Goal: Information Seeking & Learning: Check status

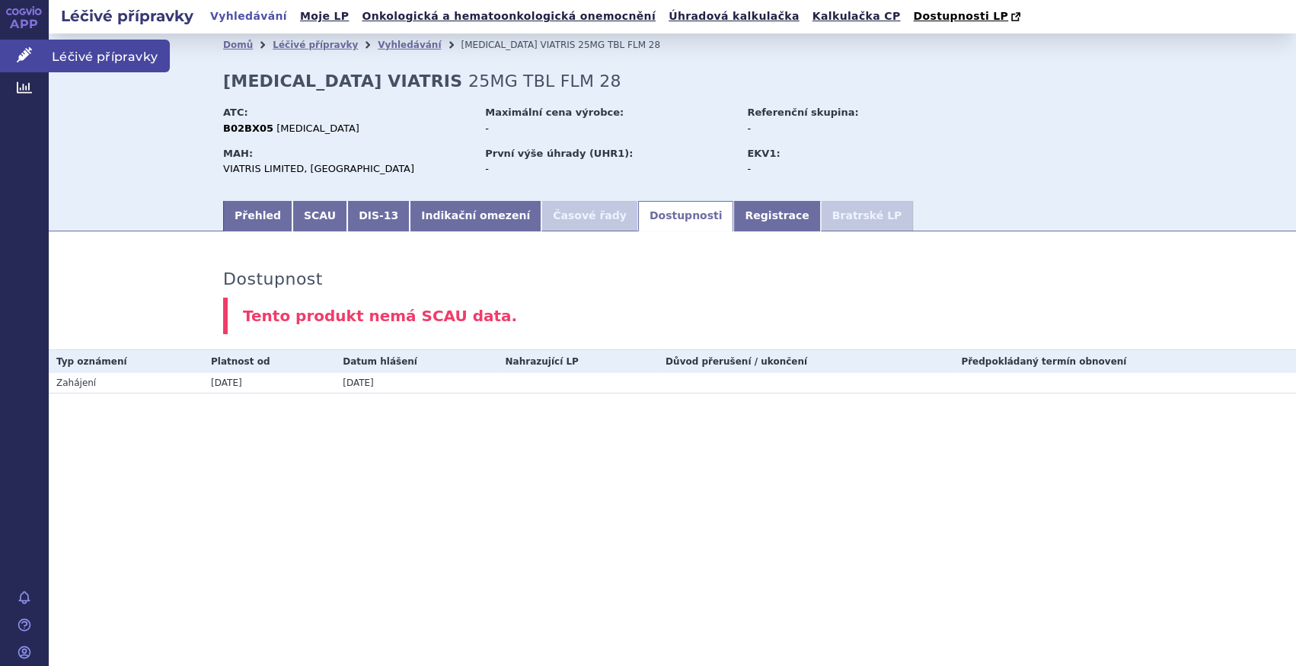
click at [23, 55] on icon at bounding box center [24, 54] width 15 height 15
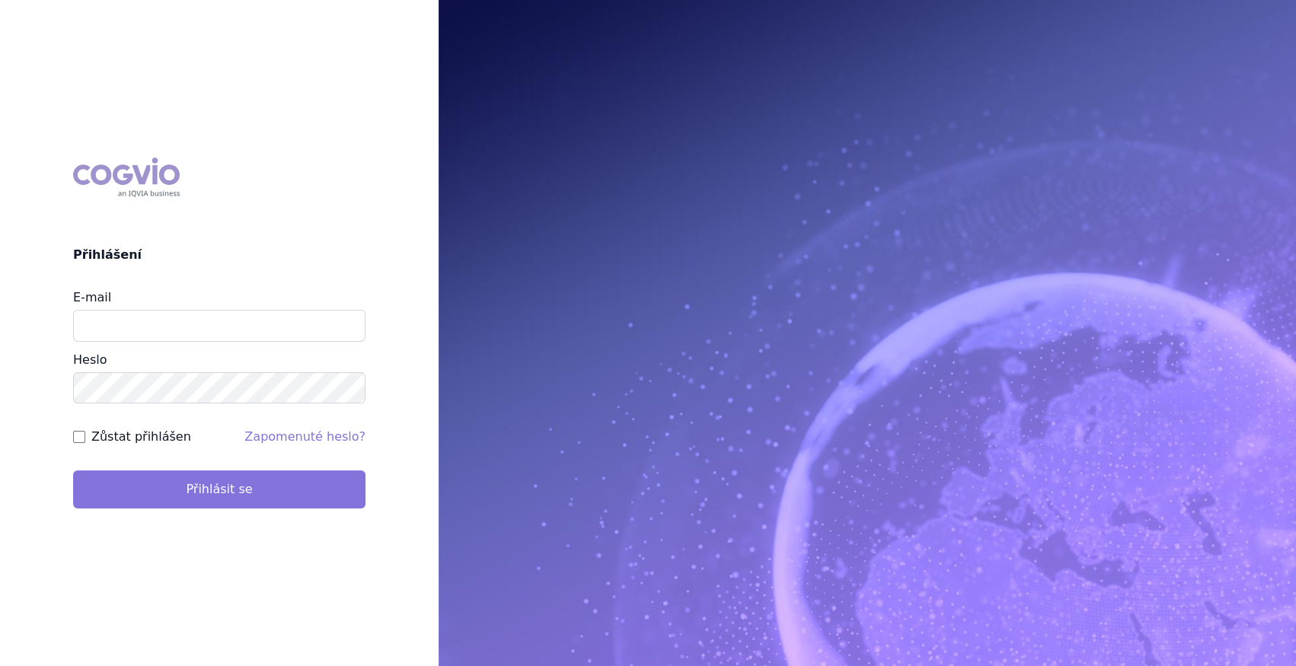
type input "marek_sebrle@accord-healthcare.com"
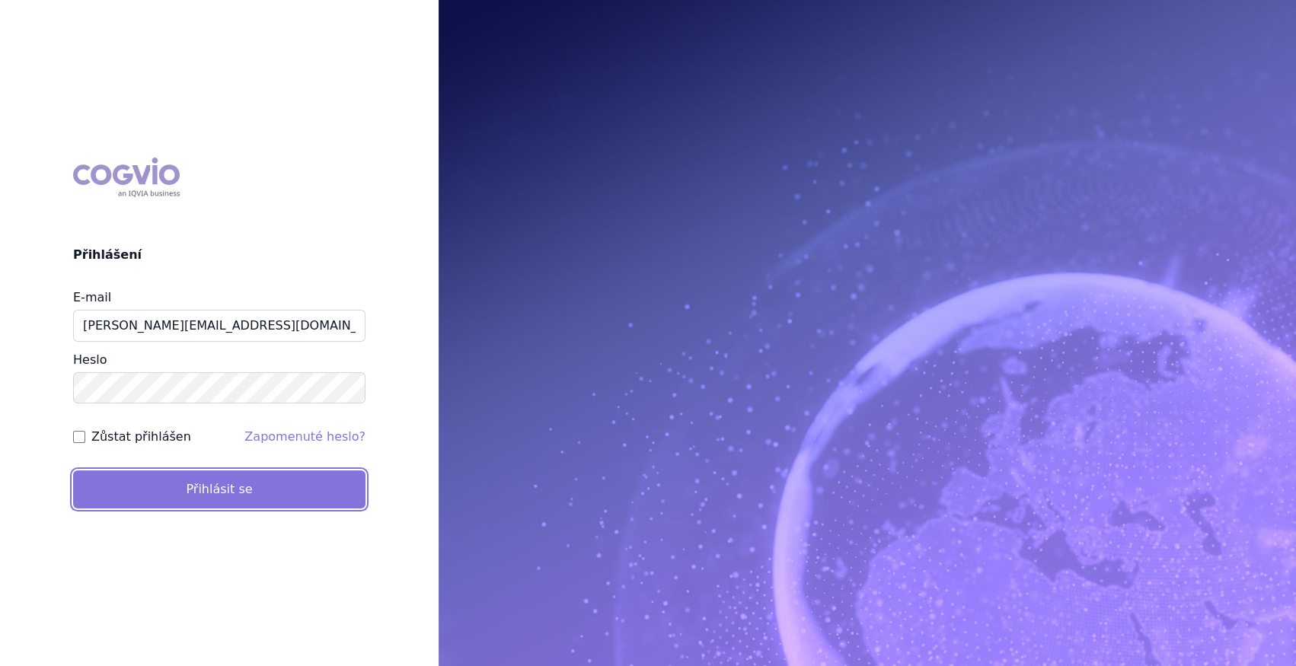
click at [159, 487] on button "Přihlásit se" at bounding box center [219, 490] width 292 height 38
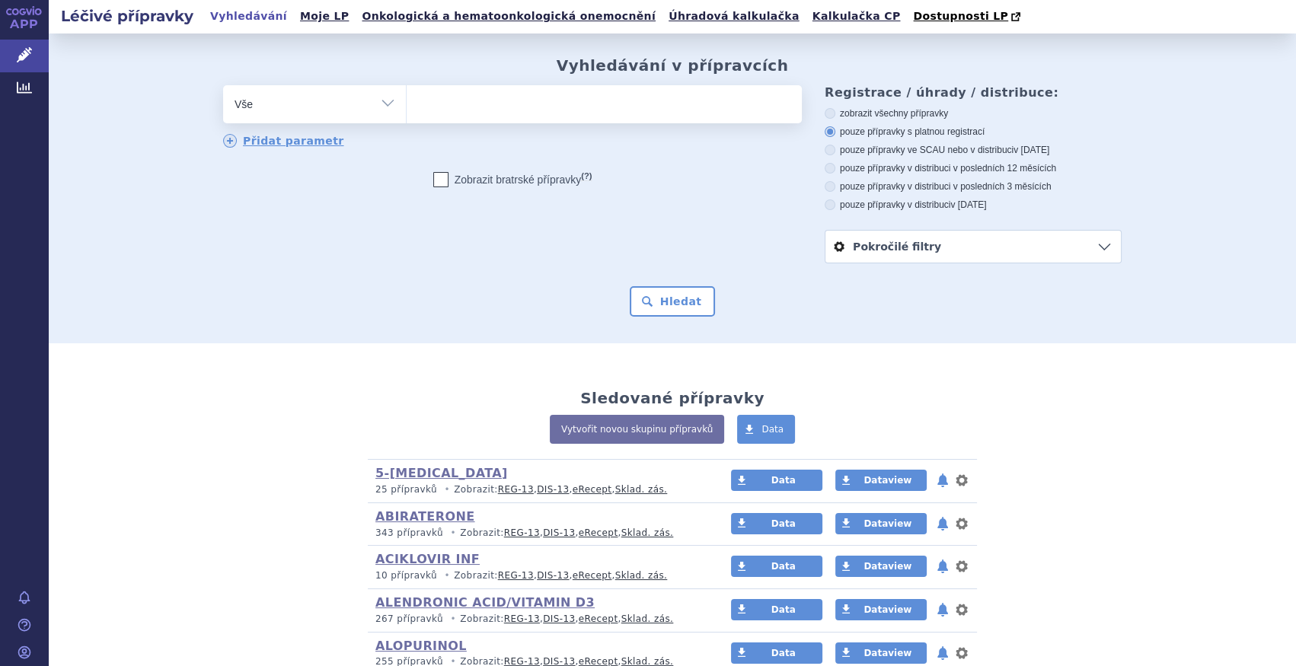
drag, startPoint x: 388, startPoint y: 104, endPoint x: 388, endPoint y: 114, distance: 10.7
click at [388, 103] on select "Vše Přípravek/SUKL kód MAH VPOIS ATC/Aktivní látka Léková forma Síla" at bounding box center [314, 102] width 183 height 34
select select "filter-atc-group"
click at [223, 86] on select "Vše Přípravek/SUKL kód MAH VPOIS ATC/Aktivní látka Léková forma Síla" at bounding box center [314, 102] width 183 height 34
click at [446, 112] on ul at bounding box center [604, 101] width 395 height 32
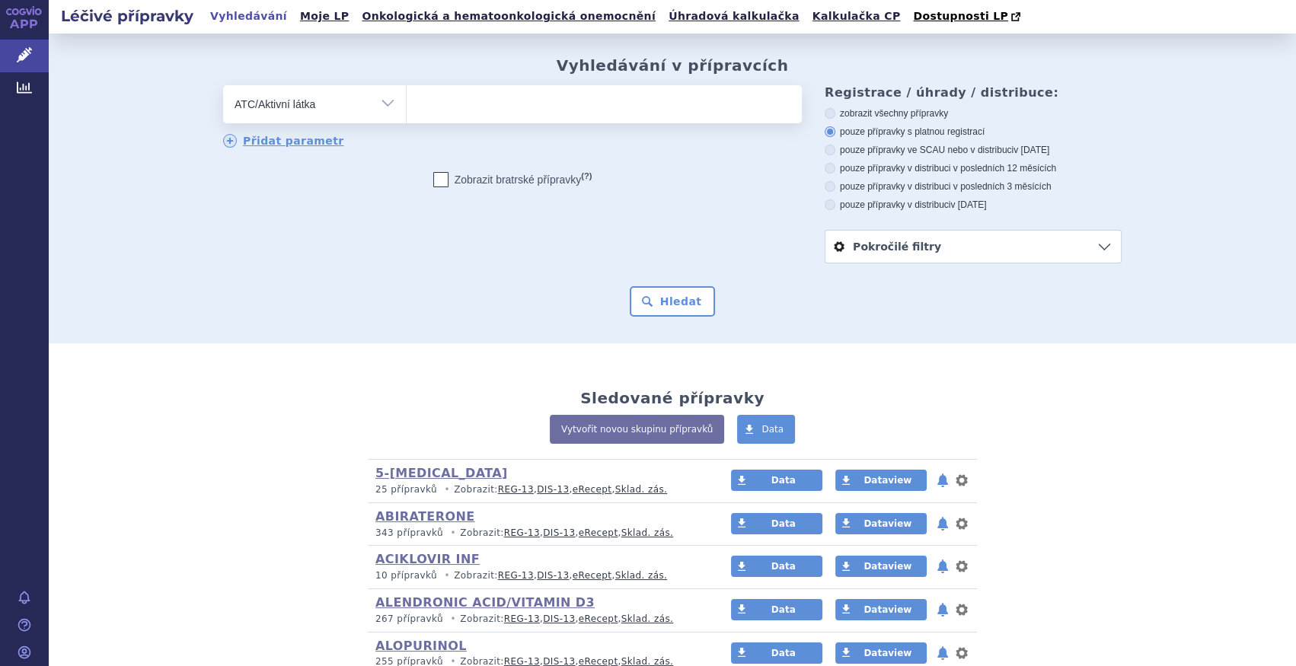
click at [407, 112] on select at bounding box center [406, 104] width 1 height 38
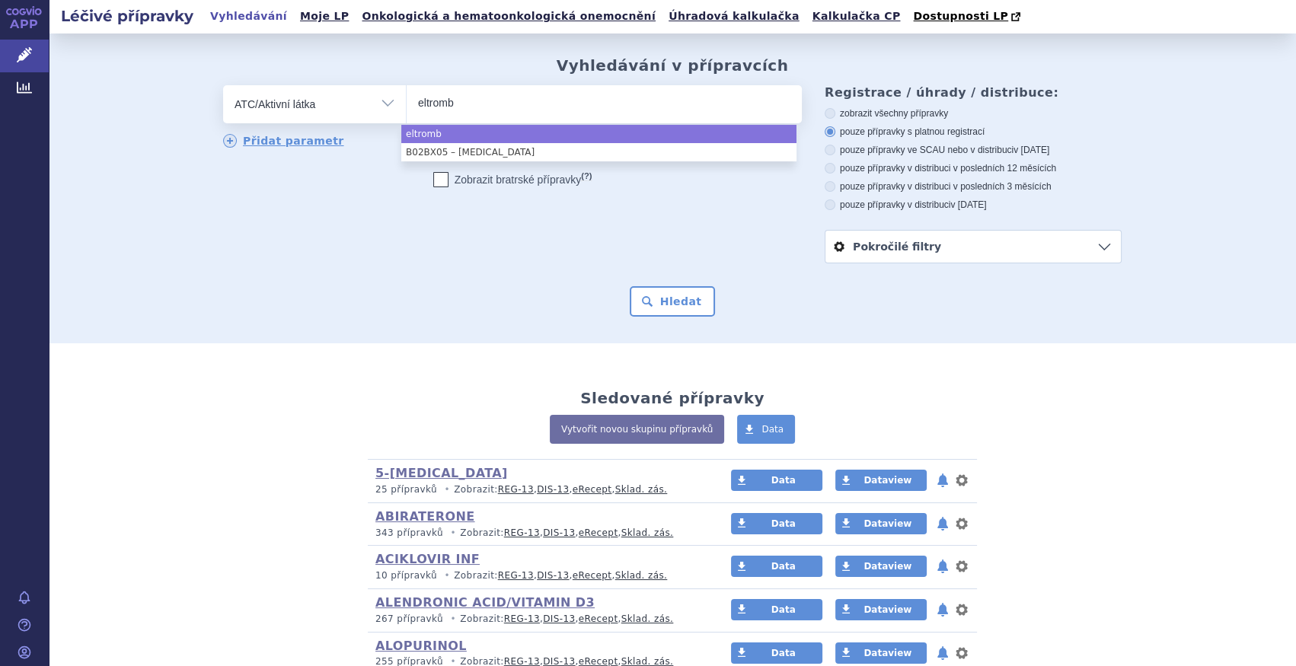
type input "eltromb"
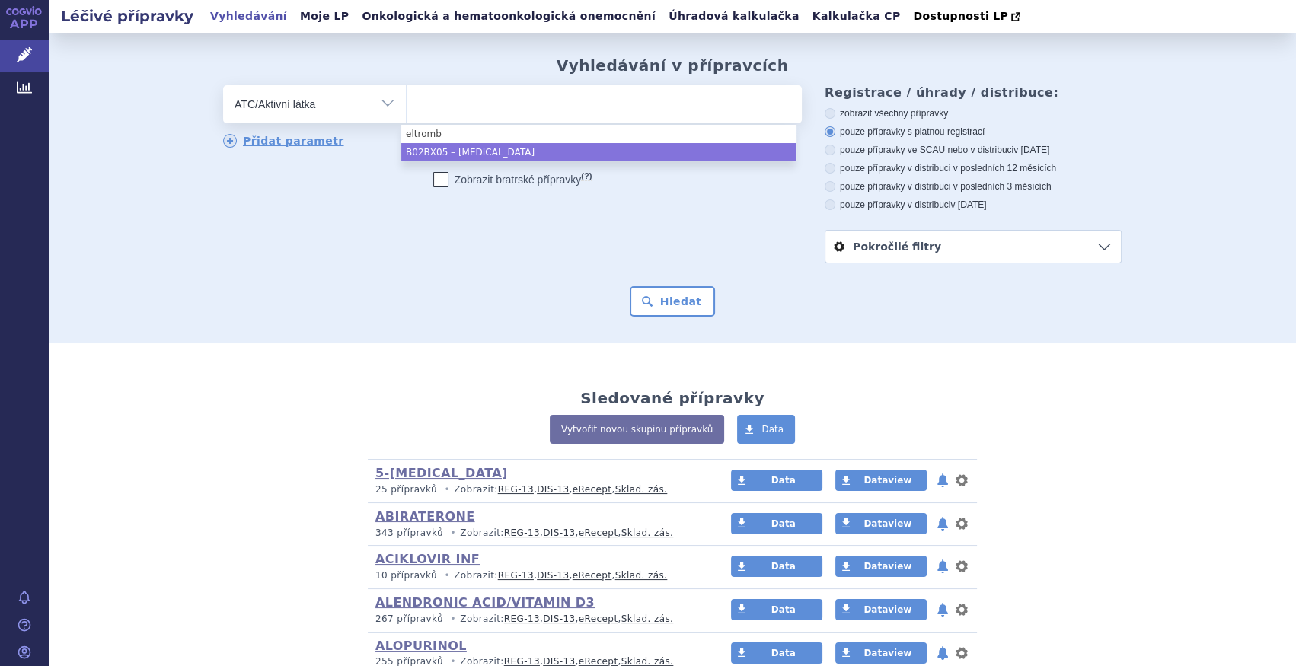
select select "B02BX05"
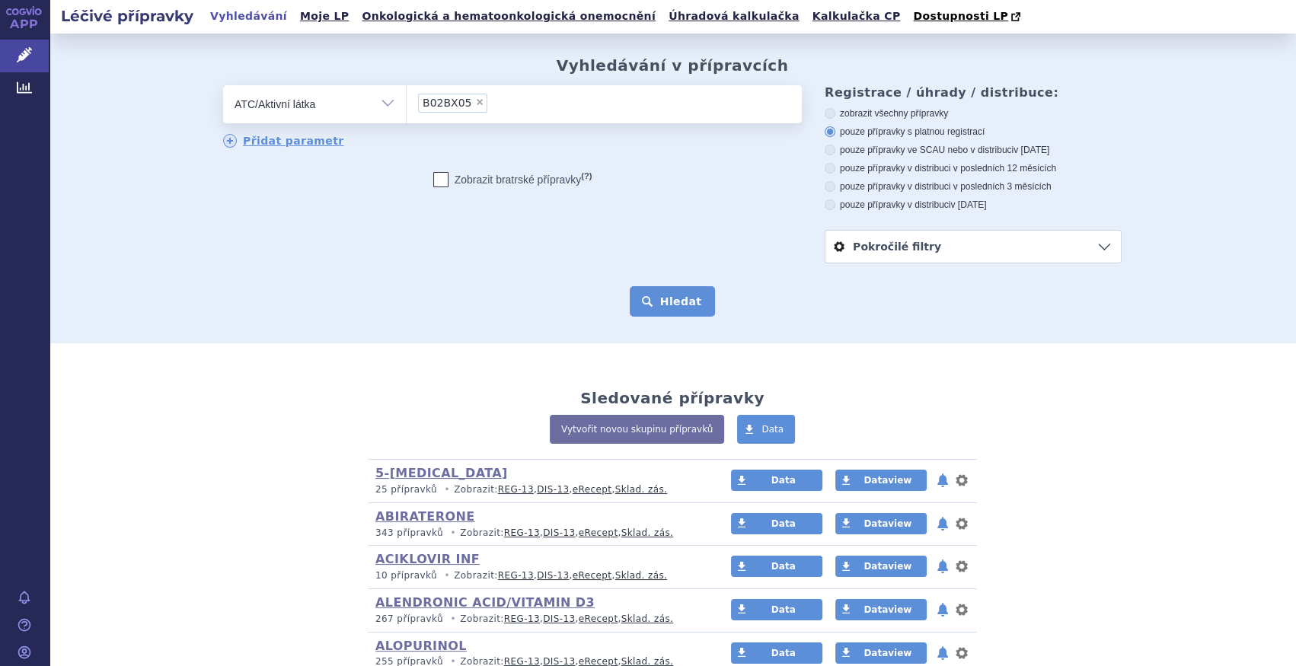
click at [684, 306] on button "Hledat" at bounding box center [673, 301] width 86 height 30
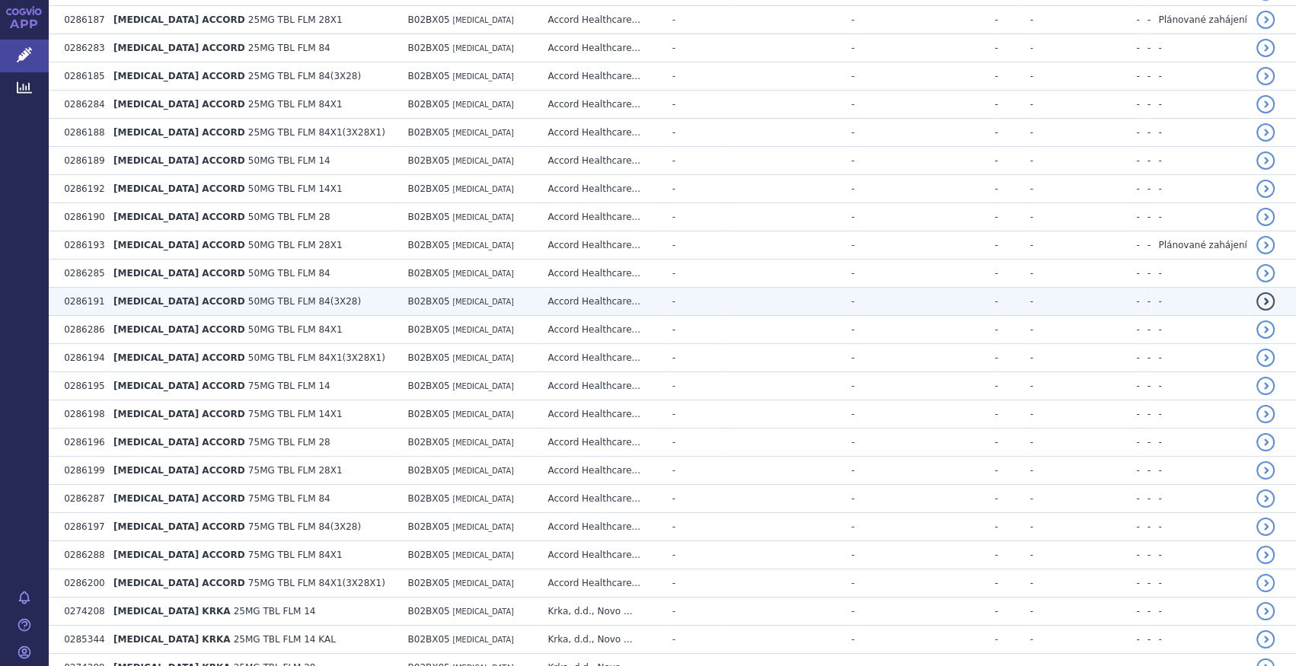
scroll to position [761, 0]
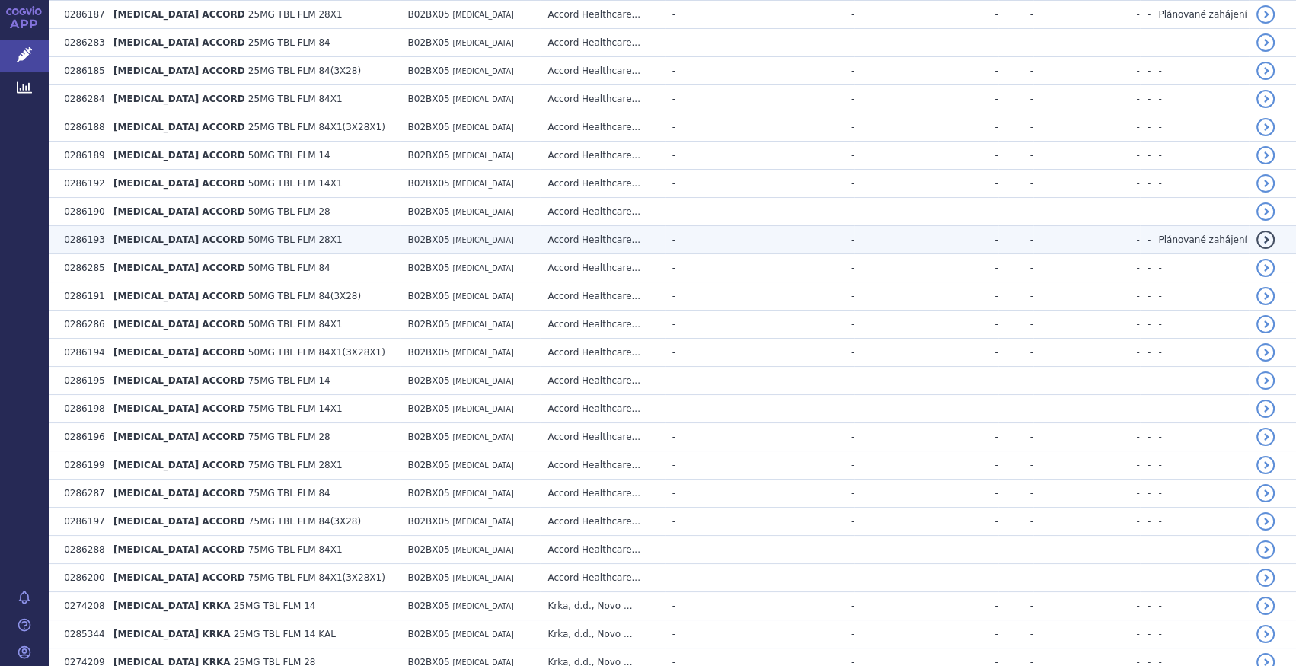
click at [324, 245] on td "ELTROMBOPAG ACCORD 50MG TBL FLM 28X1" at bounding box center [253, 240] width 294 height 28
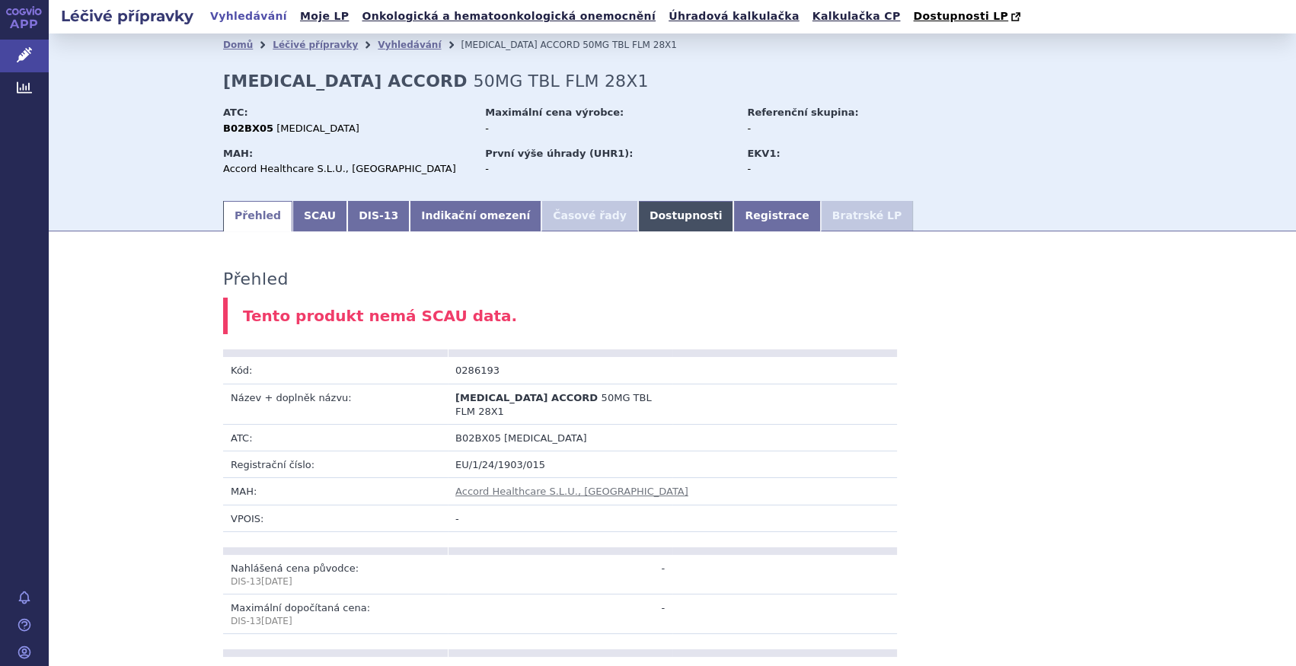
click at [659, 219] on link "Dostupnosti" at bounding box center [686, 216] width 96 height 30
